Goal: Find specific page/section: Find specific page/section

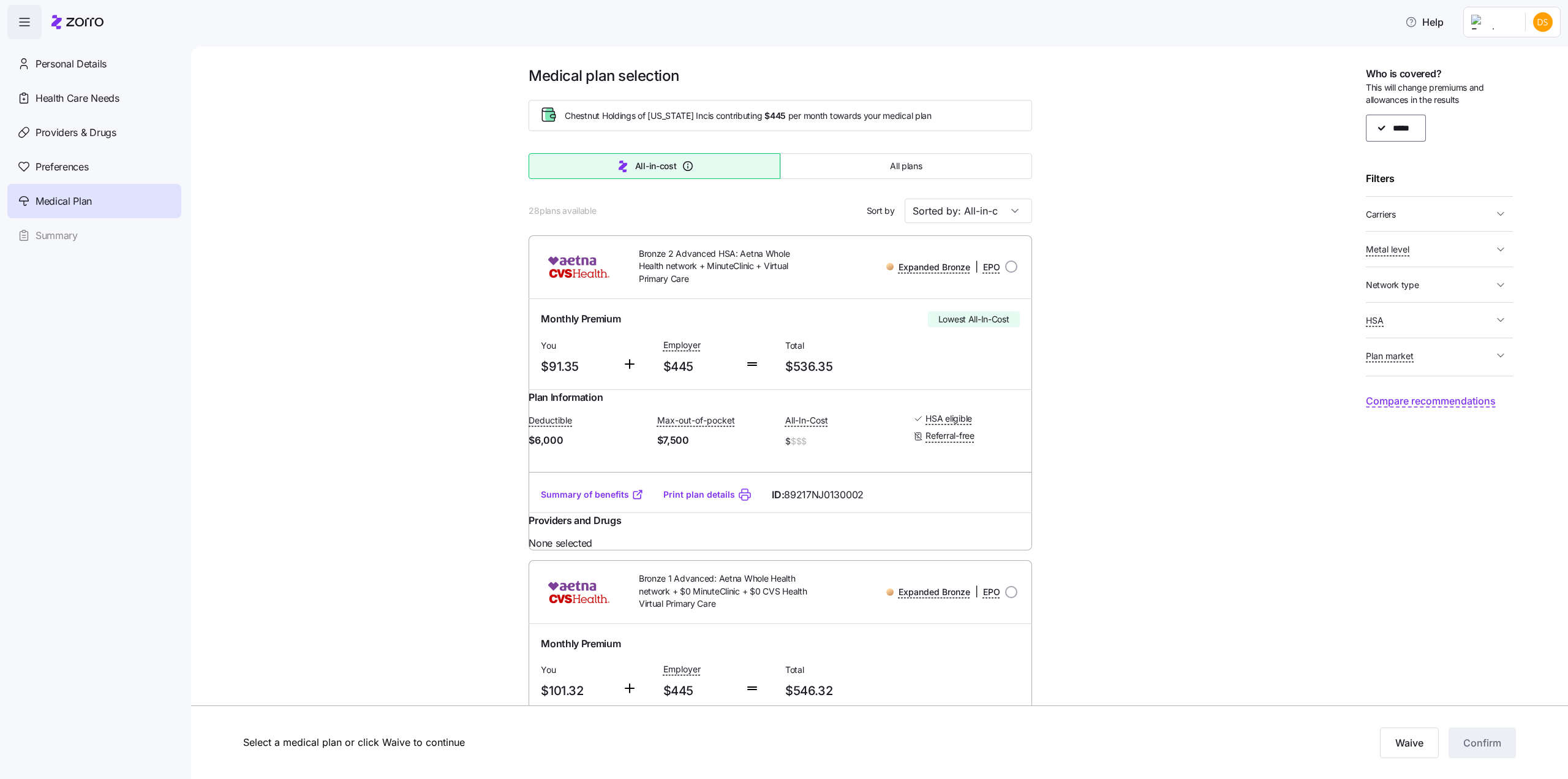
scroll to position [1899, 0]
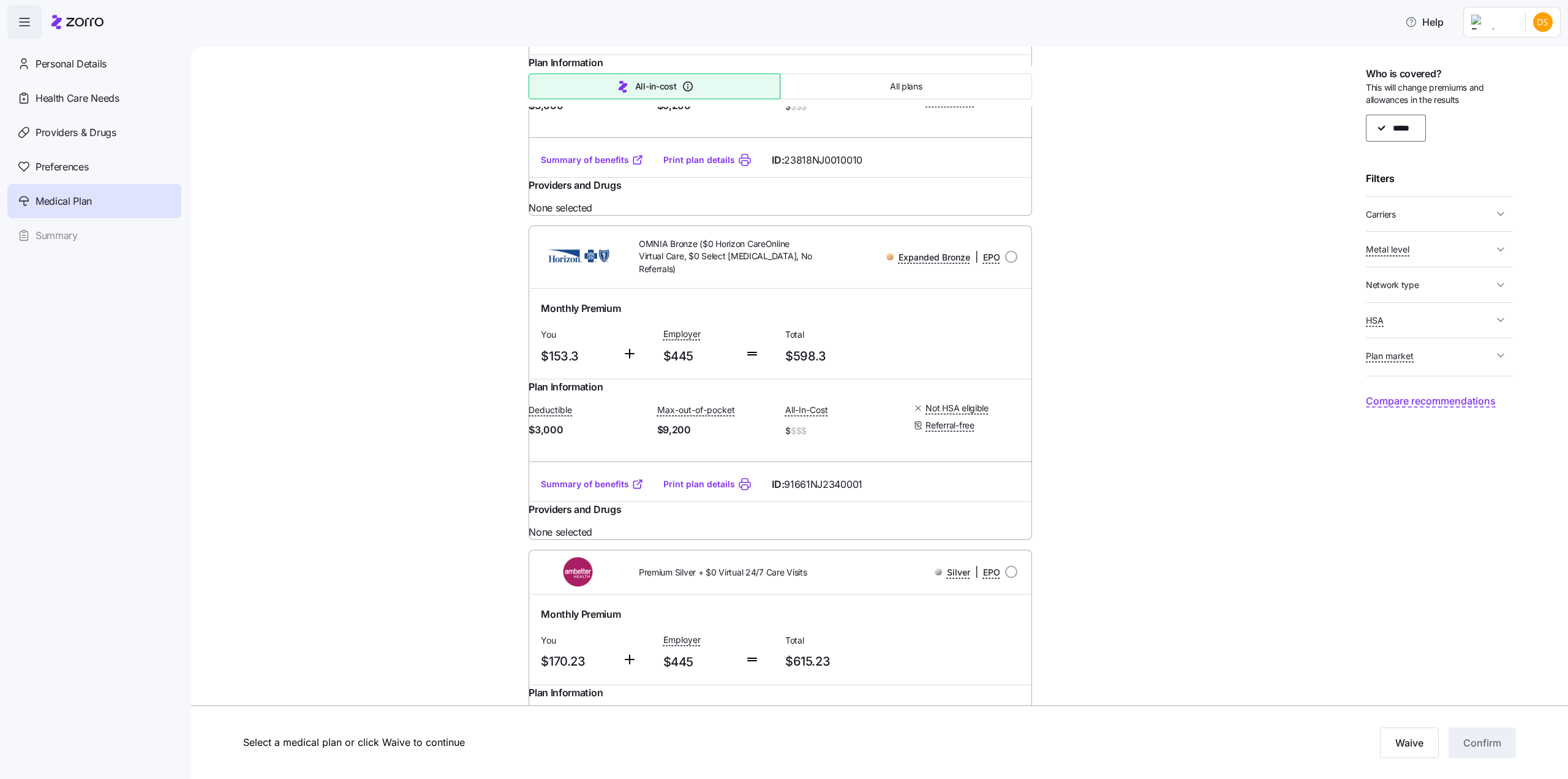
click at [1537, 21] on html "Help Personal Details Health Care Needs Providers & Drugs Preferences Medical P…" at bounding box center [784, 385] width 1568 height 771
click at [1495, 57] on div "Admin view" at bounding box center [1501, 55] width 63 height 14
